Goal: Task Accomplishment & Management: Use online tool/utility

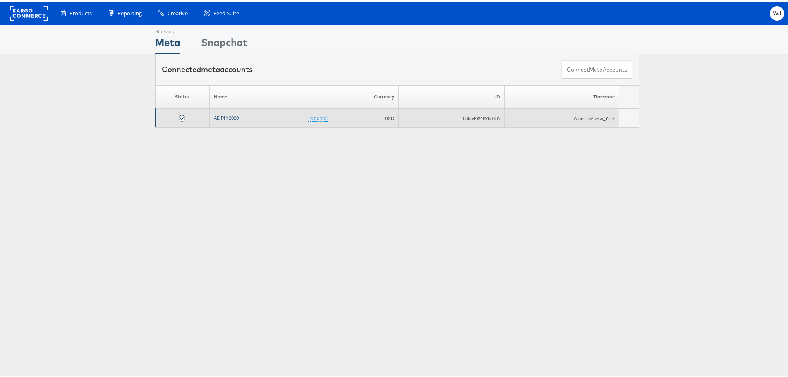
click at [225, 113] on td "AE PM 2020 (rename)" at bounding box center [271, 116] width 122 height 19
click at [225, 114] on link "AE PM 2020" at bounding box center [226, 116] width 25 height 6
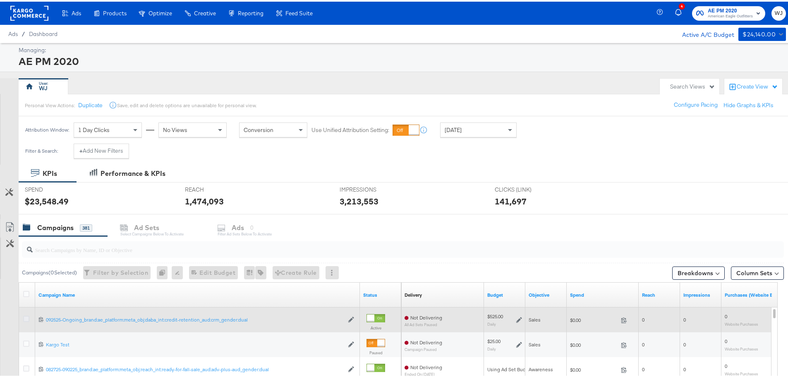
click at [27, 320] on div at bounding box center [27, 318] width 9 height 8
click at [26, 317] on icon at bounding box center [26, 317] width 6 height 6
click at [0, 0] on input "checkbox" at bounding box center [0, 0] width 0 height 0
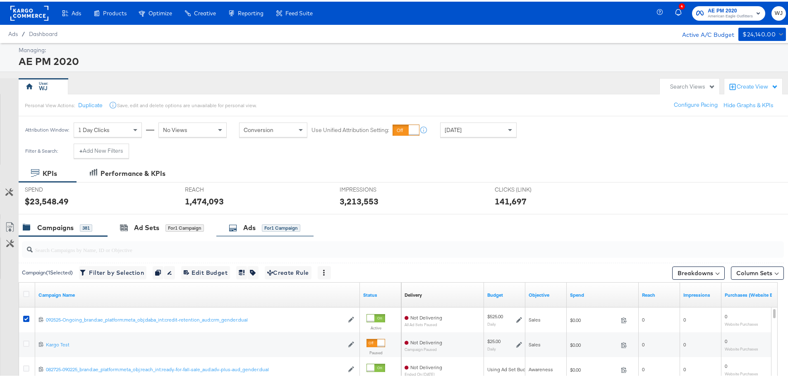
click at [251, 227] on div "Ads" at bounding box center [249, 226] width 12 height 10
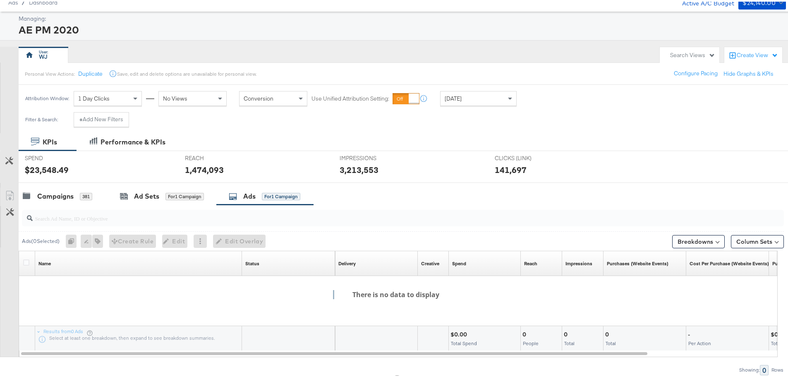
scroll to position [64, 0]
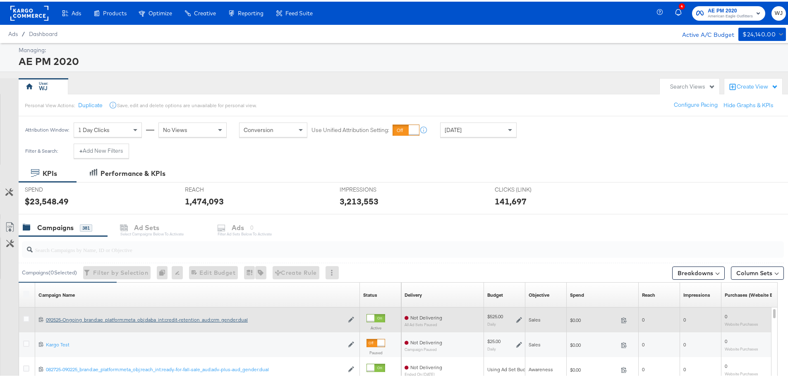
scroll to position [41, 0]
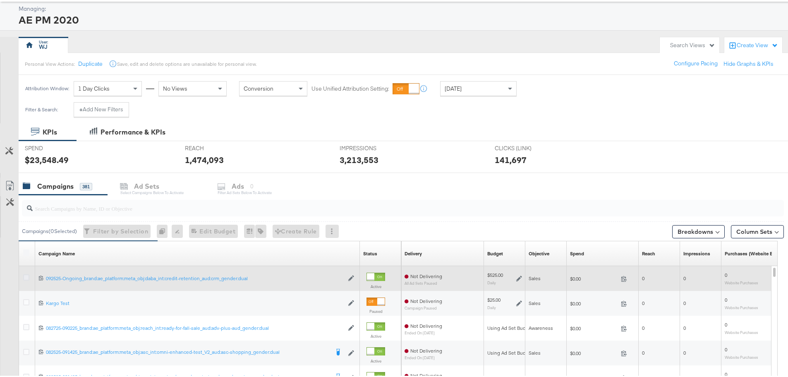
click at [26, 274] on icon at bounding box center [26, 276] width 6 height 6
click at [0, 0] on input "checkbox" at bounding box center [0, 0] width 0 height 0
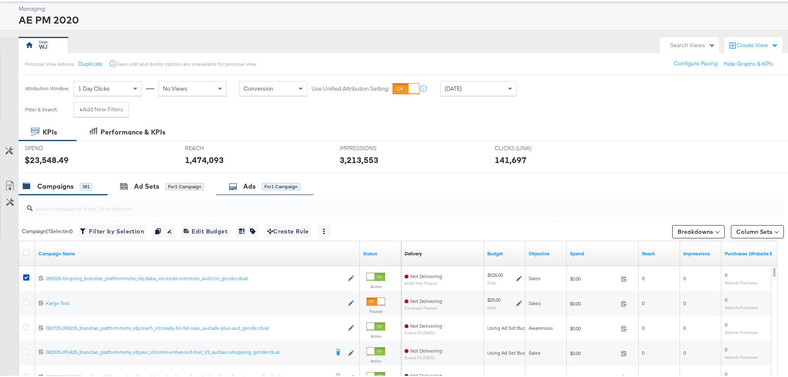
click at [257, 182] on div "Ads for 1 Campaign" at bounding box center [265, 185] width 72 height 10
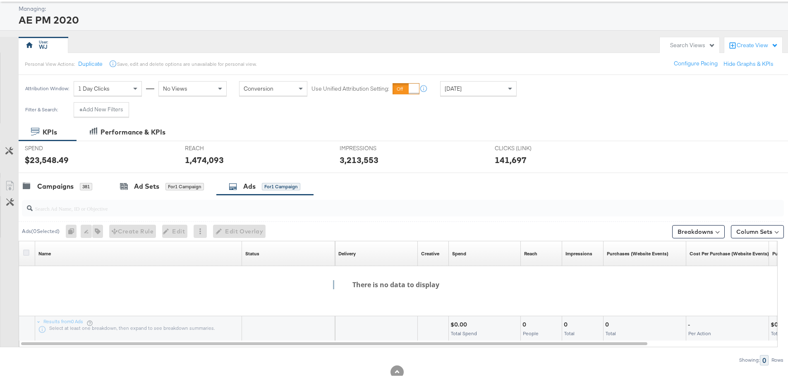
click at [24, 252] on icon at bounding box center [26, 251] width 6 height 6
click at [0, 0] on input "checkbox" at bounding box center [0, 0] width 0 height 0
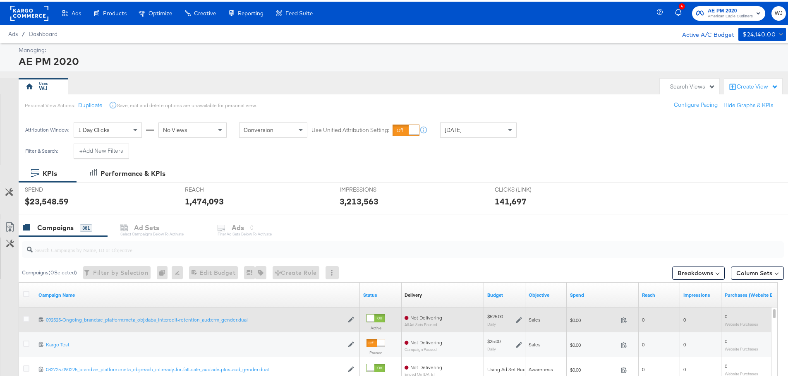
click at [28, 322] on div at bounding box center [27, 318] width 9 height 8
click at [29, 318] on icon at bounding box center [26, 317] width 6 height 6
click at [0, 0] on input "checkbox" at bounding box center [0, 0] width 0 height 0
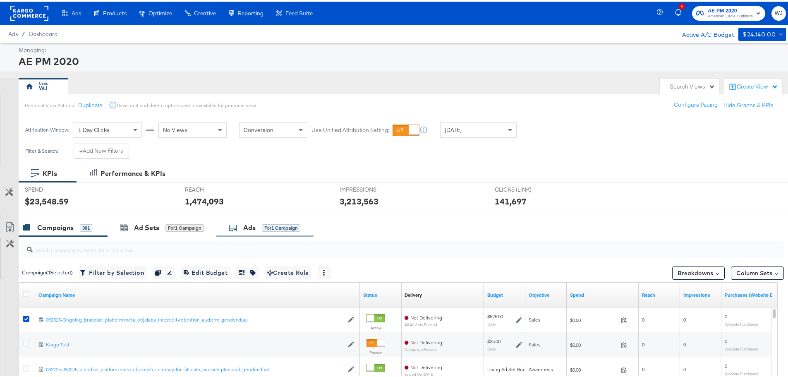
click at [249, 230] on div "Ads" at bounding box center [249, 226] width 12 height 10
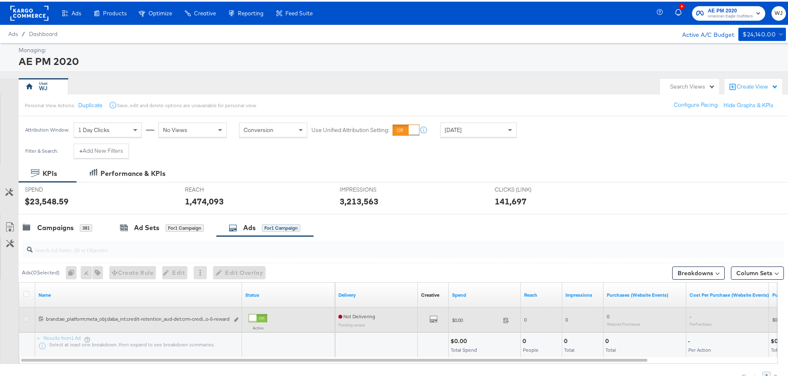
click at [26, 317] on icon at bounding box center [26, 317] width 6 height 6
click at [0, 0] on input "checkbox" at bounding box center [0, 0] width 0 height 0
click at [237, 317] on icon "link" at bounding box center [236, 318] width 4 height 5
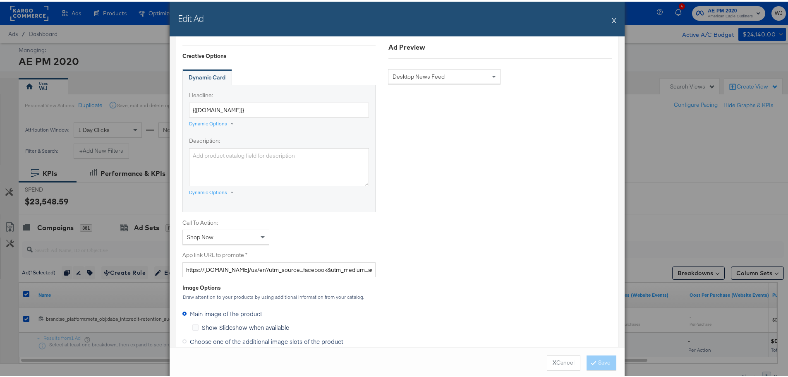
scroll to position [576, 0]
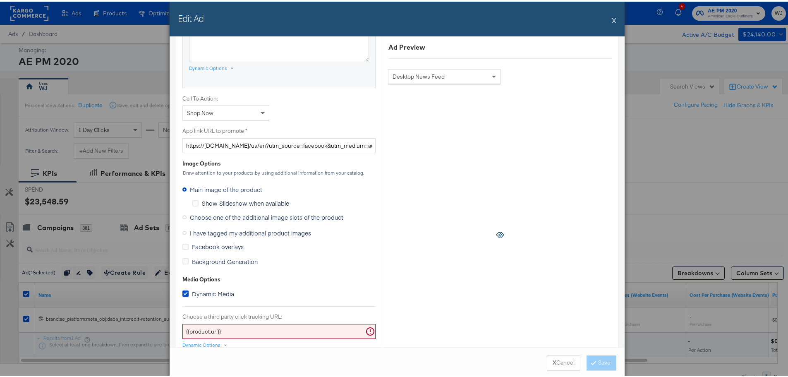
click at [182, 216] on icon at bounding box center [184, 215] width 4 height 4
click at [0, 0] on input "Choose one of the additional image slots of the product" at bounding box center [0, 0] width 0 height 0
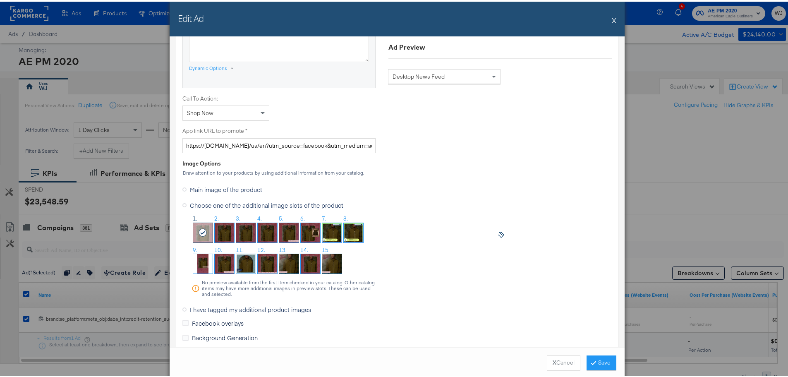
click at [324, 232] on img at bounding box center [331, 230] width 19 height 19
click at [352, 231] on img at bounding box center [353, 230] width 19 height 19
click at [326, 228] on img at bounding box center [331, 230] width 19 height 19
click at [355, 231] on img at bounding box center [353, 230] width 19 height 19
click at [325, 220] on div "7." at bounding box center [332, 217] width 20 height 8
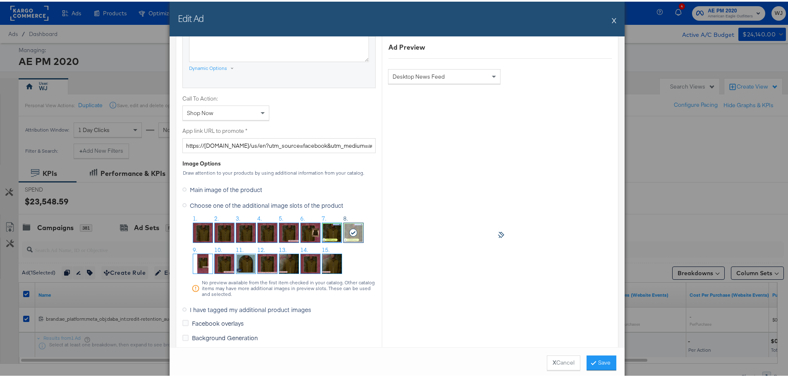
click at [333, 230] on img at bounding box center [331, 230] width 19 height 19
click at [604, 356] on button "Save" at bounding box center [602, 361] width 30 height 15
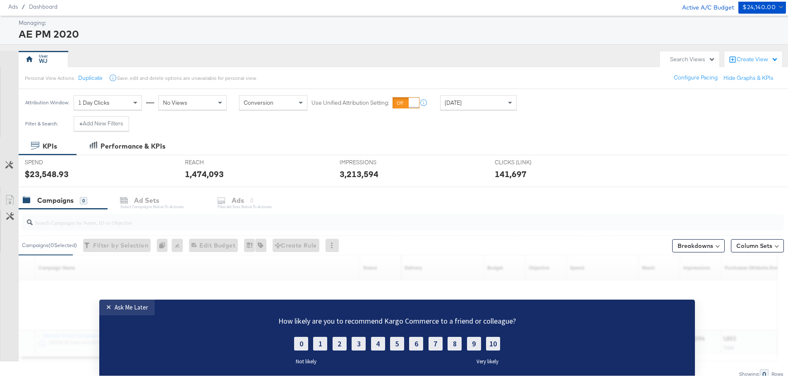
scroll to position [64, 0]
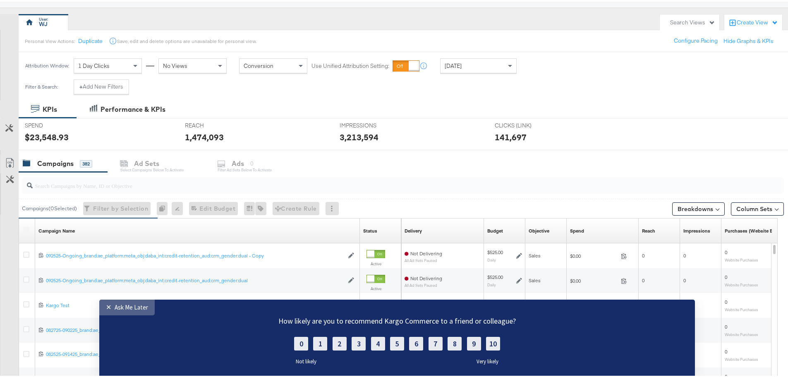
click at [110, 307] on div "✕" at bounding box center [110, 306] width 9 height 8
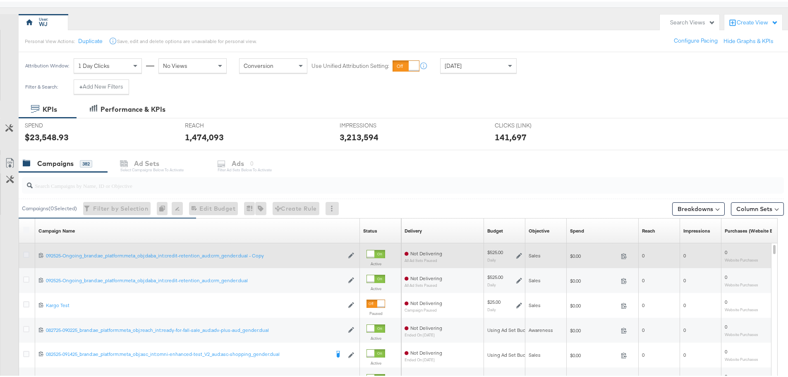
click at [27, 253] on icon at bounding box center [26, 253] width 6 height 6
click at [0, 0] on input "checkbox" at bounding box center [0, 0] width 0 height 0
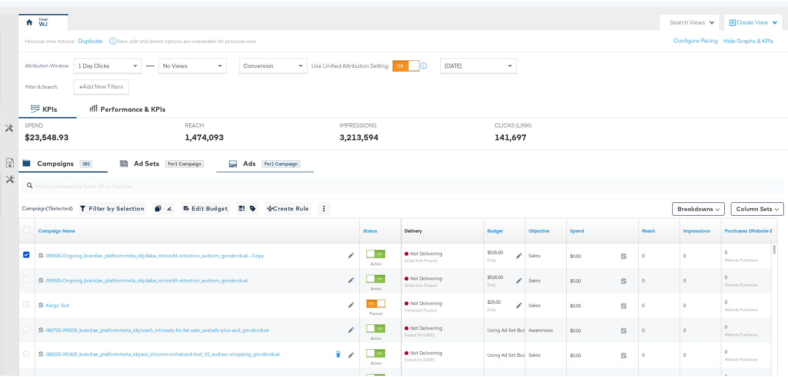
click at [241, 166] on div "Ads for 1 Campaign" at bounding box center [265, 162] width 72 height 10
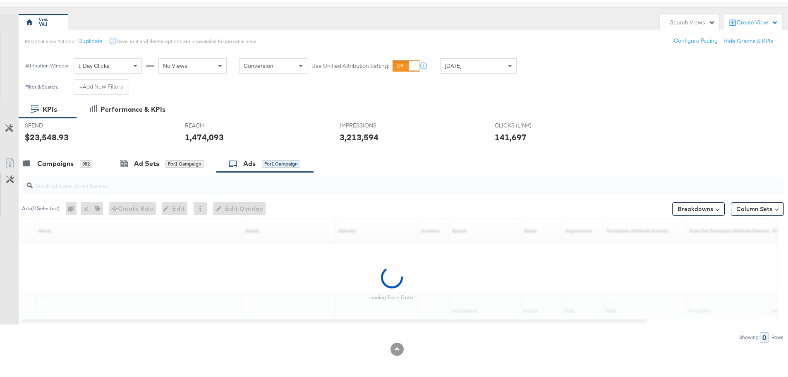
scroll to position [39, 0]
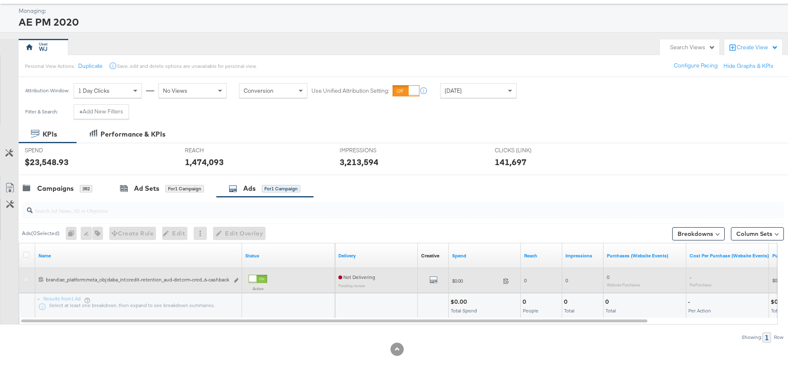
click at [25, 278] on icon at bounding box center [26, 278] width 6 height 6
click at [0, 0] on input "checkbox" at bounding box center [0, 0] width 0 height 0
click at [236, 277] on icon "link" at bounding box center [236, 278] width 4 height 5
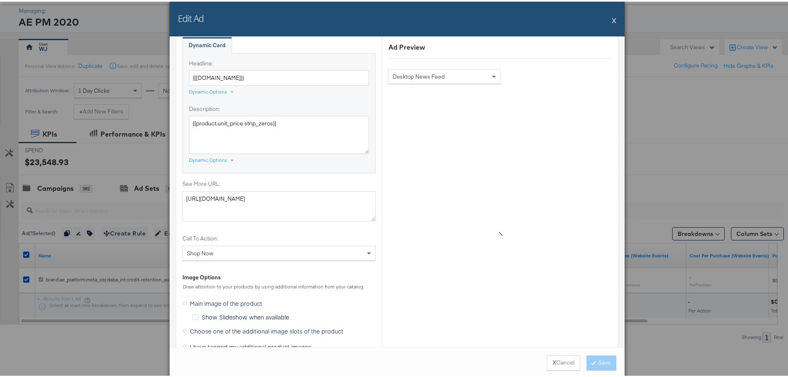
scroll to position [662, 0]
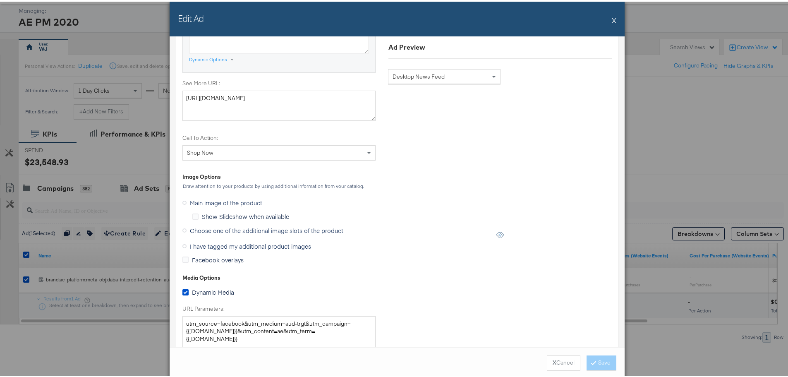
click at [182, 228] on icon at bounding box center [184, 229] width 4 height 4
click at [0, 0] on input "Choose one of the additional image slots of the product" at bounding box center [0, 0] width 0 height 0
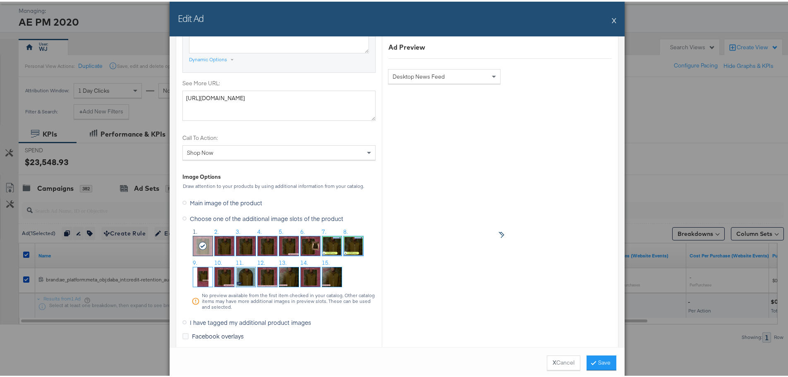
click at [335, 247] on img at bounding box center [331, 244] width 19 height 19
click at [603, 362] on button "Save" at bounding box center [602, 361] width 30 height 15
